Goal: Task Accomplishment & Management: Manage account settings

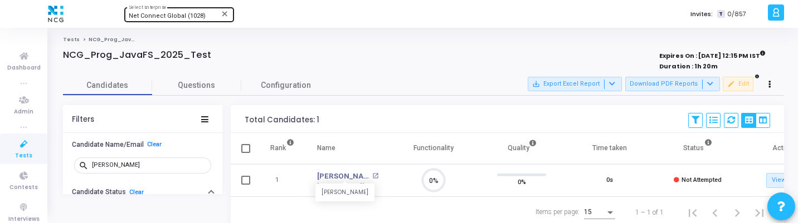
click at [196, 15] on span "Net Connect Global (1028)" at bounding box center [167, 15] width 77 height 7
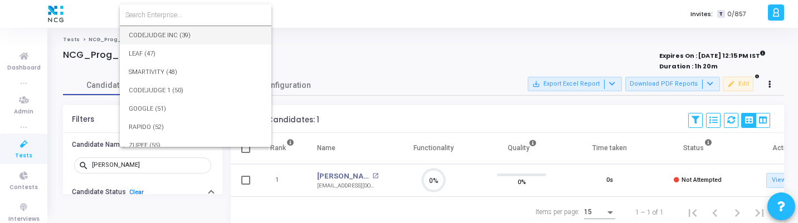
scroll to position [16612, 0]
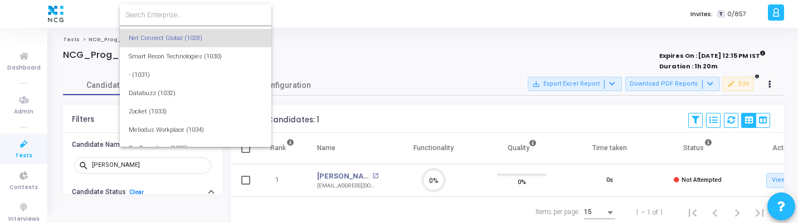
click at [200, 14] on input at bounding box center [195, 15] width 140 height 10
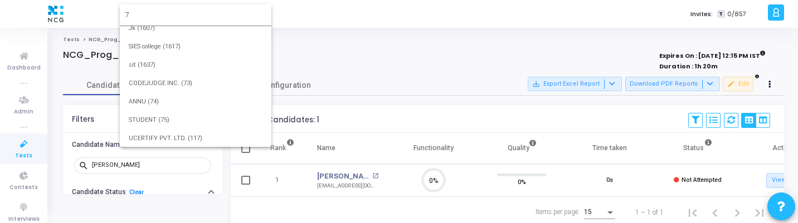
scroll to position [0, 0]
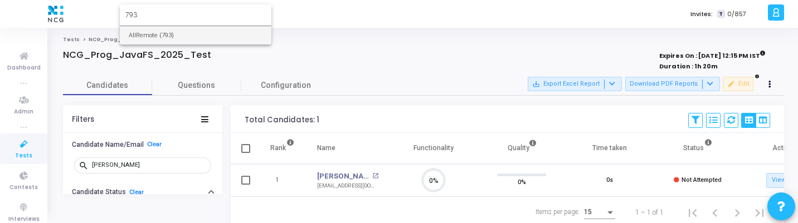
type input "793"
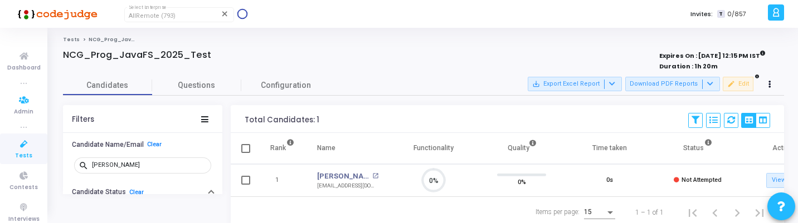
click at [21, 134] on link "Tests" at bounding box center [23, 149] width 47 height 31
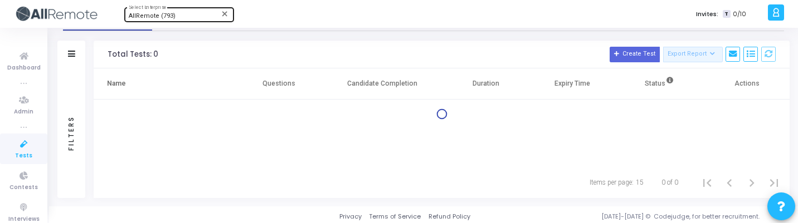
scroll to position [33, 0]
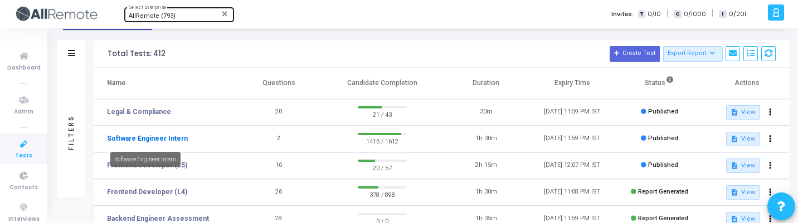
click at [166, 143] on link "Software Engineer Intern" at bounding box center [147, 139] width 81 height 10
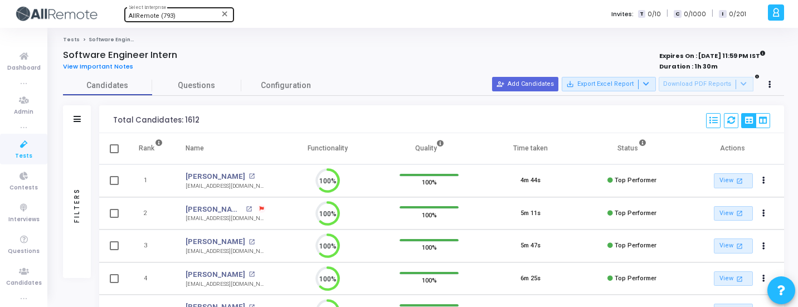
click at [83, 182] on div "Filters" at bounding box center [77, 205] width 28 height 145
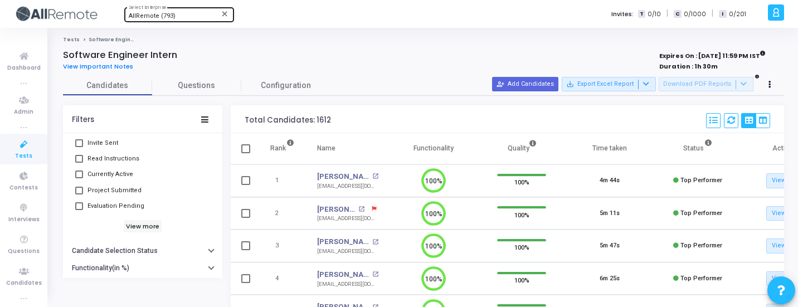
click at [132, 207] on span "Evaluation Pending" at bounding box center [115, 205] width 57 height 13
click at [79, 210] on input "Evaluation Pending" at bounding box center [79, 210] width 1 height 1
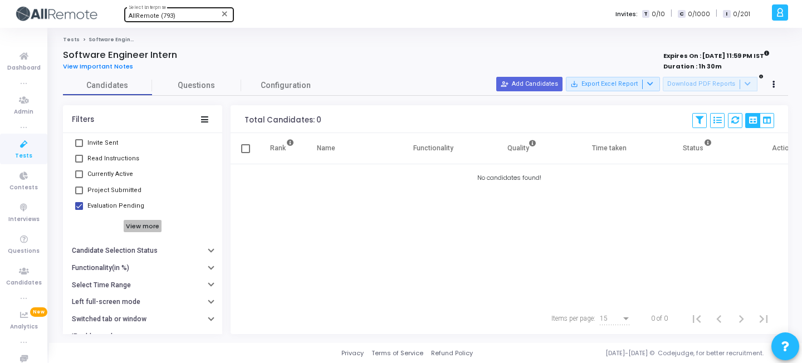
click at [133, 223] on h6 "View more" at bounding box center [143, 226] width 38 height 12
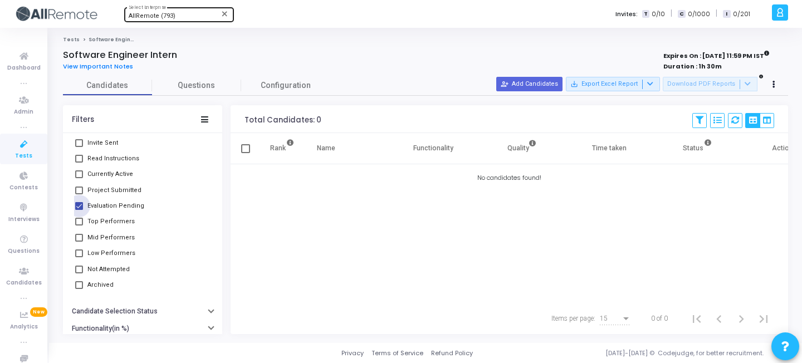
click at [106, 207] on span "Evaluation Pending" at bounding box center [115, 205] width 57 height 13
click at [79, 210] on input "Evaluation Pending" at bounding box center [79, 210] width 1 height 1
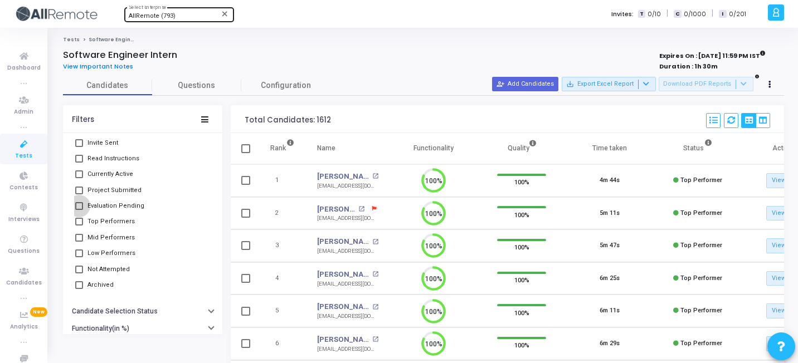
click at [106, 207] on span "Evaluation Pending" at bounding box center [115, 205] width 57 height 13
click at [79, 210] on input "Evaluation Pending" at bounding box center [79, 210] width 1 height 1
checkbox input "true"
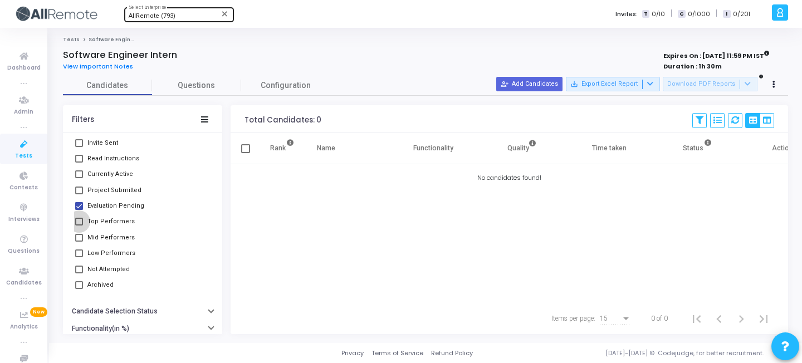
click at [106, 219] on span "Top Performers" at bounding box center [110, 221] width 47 height 13
click at [79, 223] on input "Top Performers" at bounding box center [79, 226] width 1 height 1
checkbox input "true"
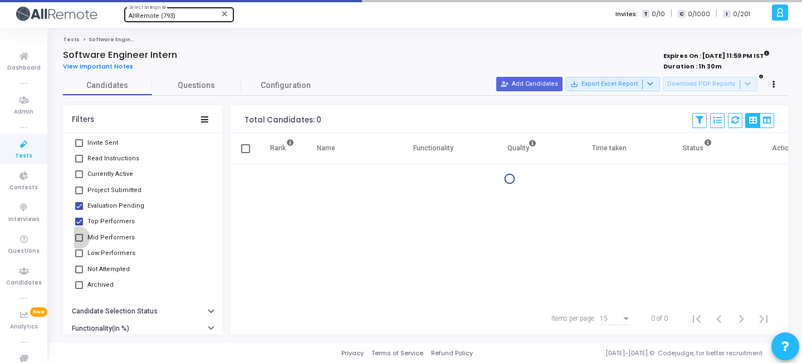
click at [101, 223] on span "Mid Performers" at bounding box center [110, 237] width 47 height 13
click at [79, 223] on input "Mid Performers" at bounding box center [79, 242] width 1 height 1
checkbox input "true"
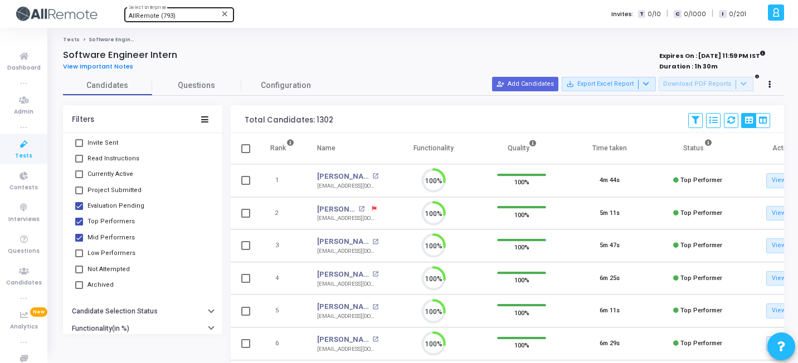
click at [100, 223] on span "Low Performers" at bounding box center [111, 253] width 48 height 13
click at [79, 223] on input "Low Performers" at bounding box center [79, 257] width 1 height 1
checkbox input "true"
click at [102, 202] on span "Evaluation Pending" at bounding box center [115, 205] width 57 height 13
click at [79, 210] on input "Evaluation Pending" at bounding box center [79, 210] width 1 height 1
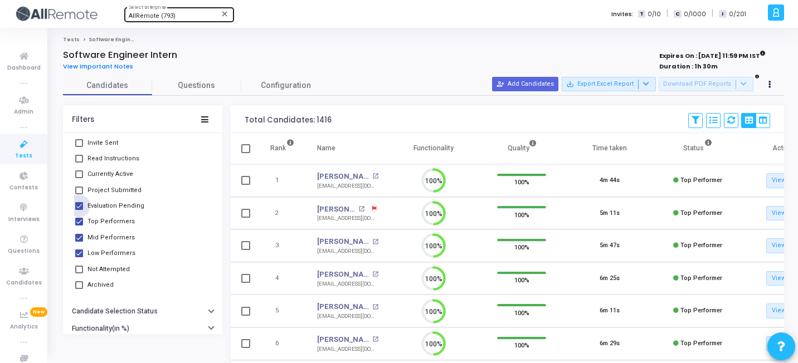
checkbox input "false"
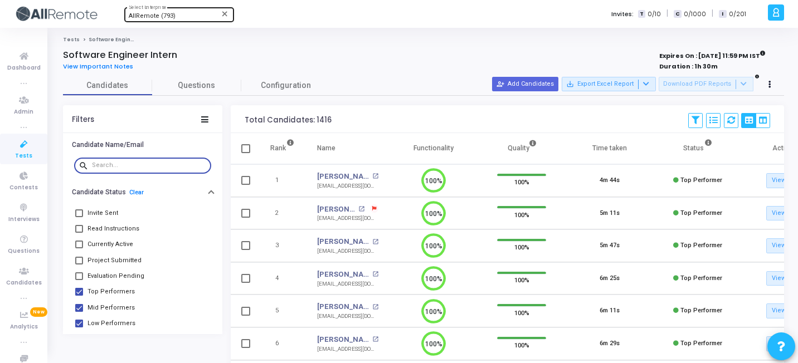
click at [125, 165] on input "text" at bounding box center [149, 165] width 115 height 7
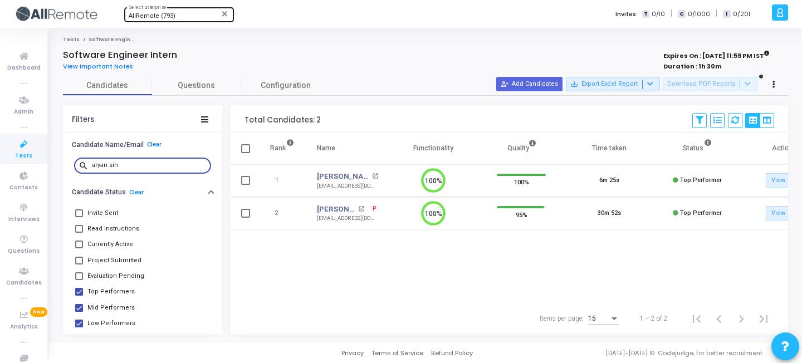
click at [163, 168] on input "aryan sin" at bounding box center [149, 165] width 115 height 7
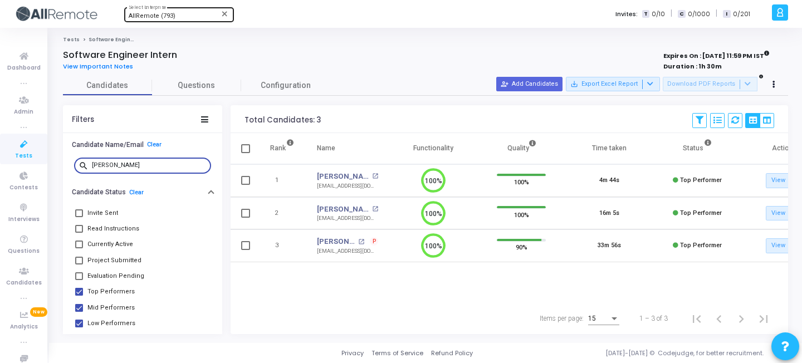
type input "[PERSON_NAME]"
click at [101, 223] on span "Read Instructions" at bounding box center [113, 228] width 52 height 13
click at [79, 223] on input "Read Instructions" at bounding box center [79, 233] width 1 height 1
checkbox input "true"
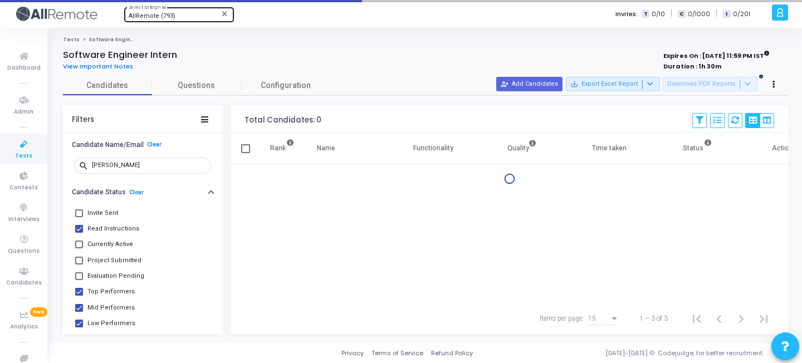
click at [99, 223] on span "Currently Active" at bounding box center [110, 244] width 46 height 13
click at [79, 223] on input "Currently Active" at bounding box center [79, 248] width 1 height 1
checkbox input "true"
click at [99, 223] on span "Project Submitted" at bounding box center [114, 260] width 54 height 13
click at [79, 223] on input "Project Submitted" at bounding box center [79, 265] width 1 height 1
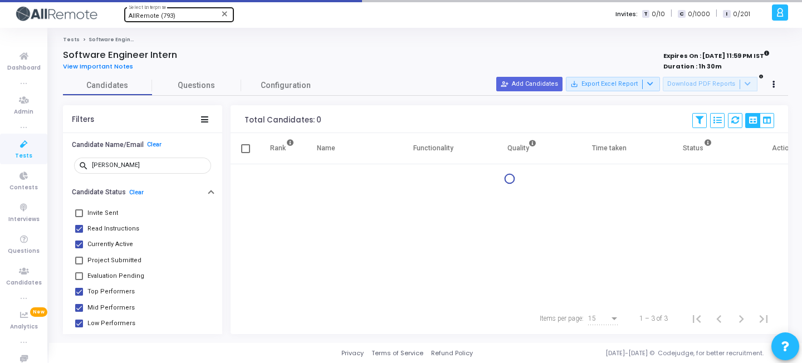
checkbox input "true"
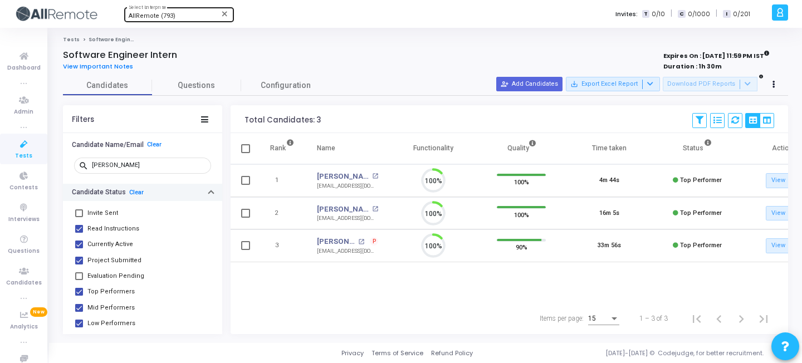
click at [131, 187] on button "Candidate Status Clear" at bounding box center [142, 192] width 159 height 17
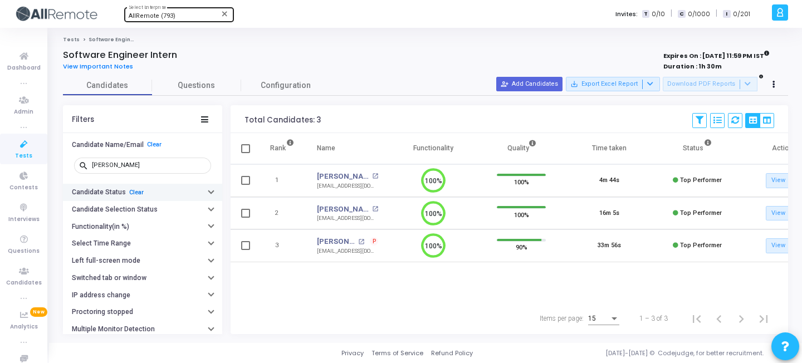
click at [139, 192] on link "Clear" at bounding box center [136, 192] width 14 height 7
click at [141, 187] on button "Candidate Status" at bounding box center [142, 192] width 159 height 17
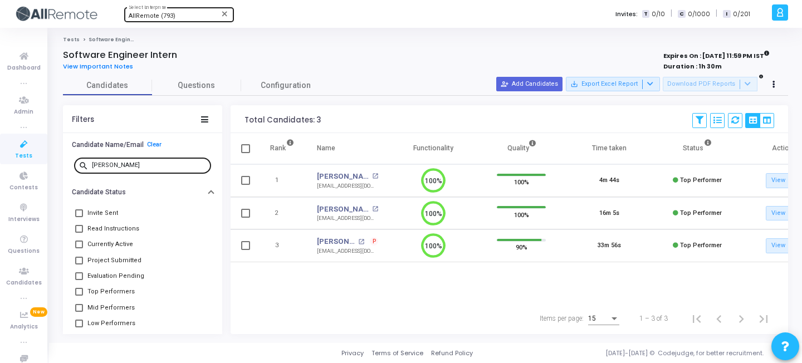
click at [139, 162] on input "[PERSON_NAME]" at bounding box center [149, 165] width 115 height 7
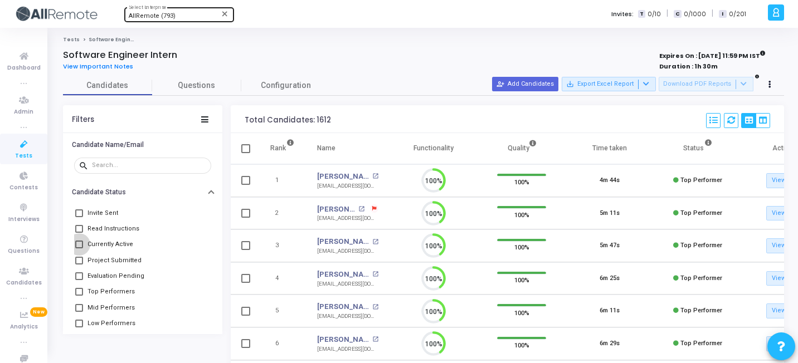
click at [104, 223] on span "Currently Active" at bounding box center [110, 244] width 46 height 13
click at [79, 223] on input "Currently Active" at bounding box center [79, 248] width 1 height 1
checkbox input "true"
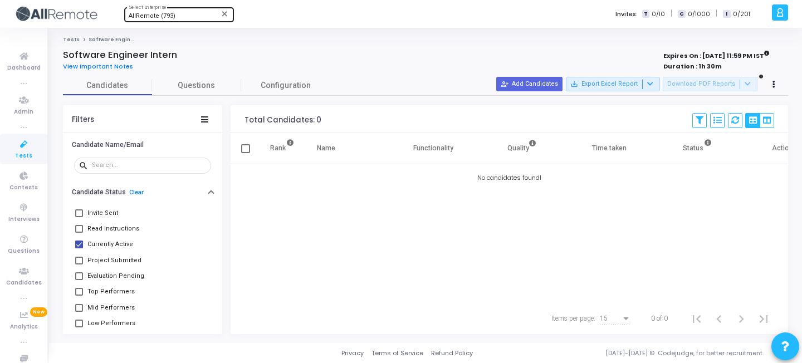
click at [100, 223] on span "Read Instructions" at bounding box center [113, 228] width 52 height 13
click at [79, 223] on input "Read Instructions" at bounding box center [79, 233] width 1 height 1
checkbox input "true"
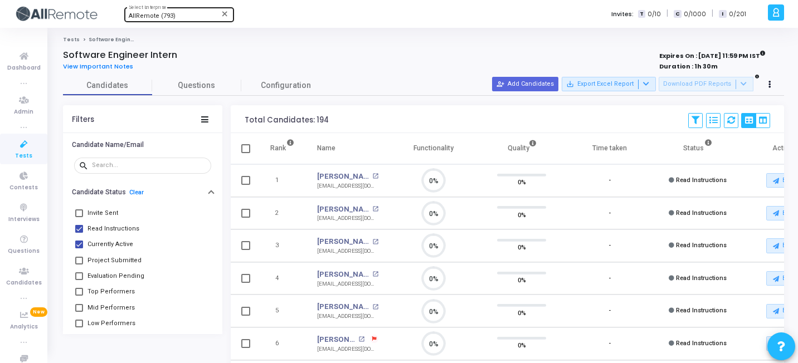
click at [100, 213] on span "Invite Sent" at bounding box center [102, 213] width 31 height 13
click at [79, 217] on input "Invite Sent" at bounding box center [79, 217] width 1 height 1
checkbox input "true"
click at [113, 223] on span "Currently Active" at bounding box center [110, 244] width 46 height 13
click at [79, 223] on input "Currently Active" at bounding box center [79, 248] width 1 height 1
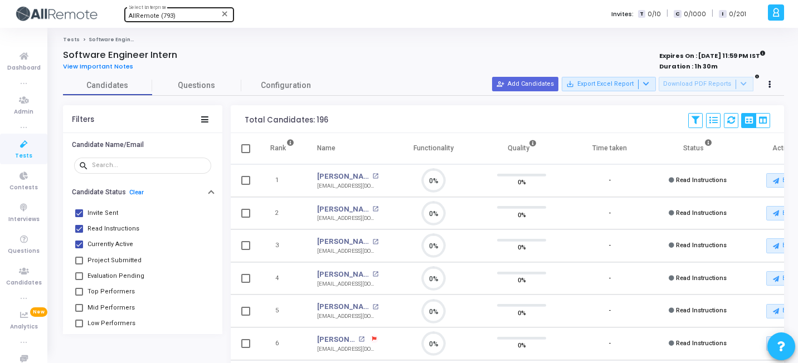
checkbox input "false"
click at [169, 17] on span "AllRemote (793)" at bounding box center [152, 15] width 47 height 7
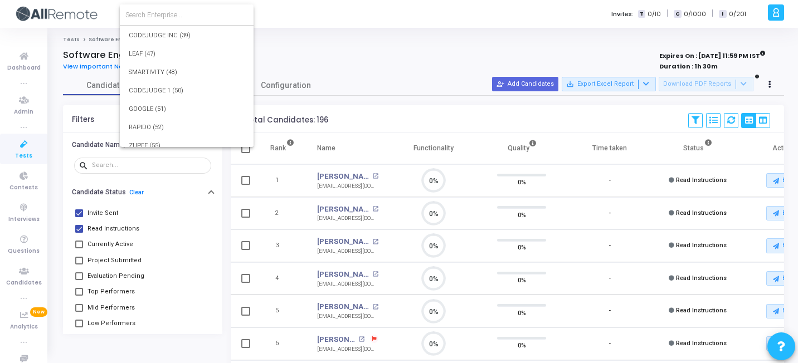
scroll to position [13267, 0]
